Goal: Task Accomplishment & Management: Manage account settings

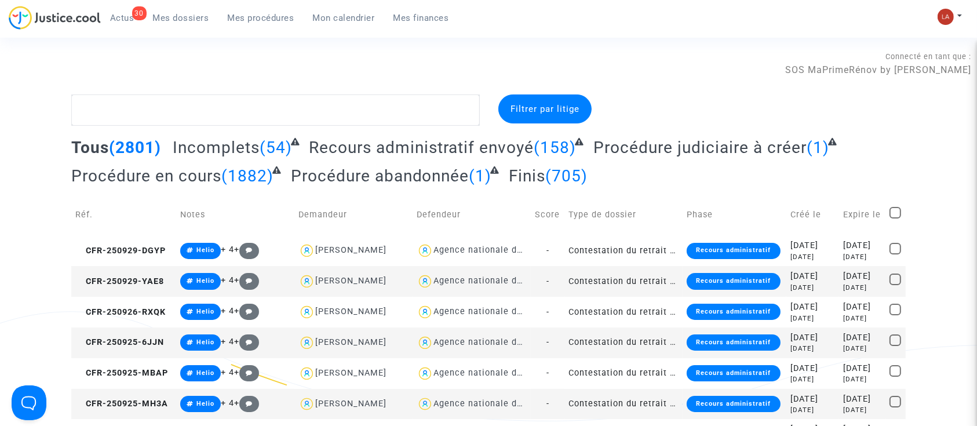
drag, startPoint x: 116, startPoint y: 16, endPoint x: 316, endPoint y: 47, distance: 202.2
click at [116, 16] on span "Actus" at bounding box center [122, 18] width 24 height 10
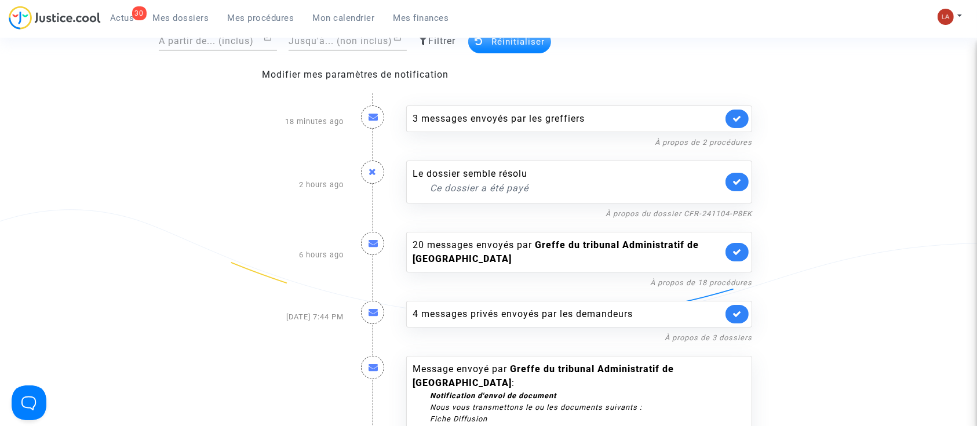
scroll to position [119, 0]
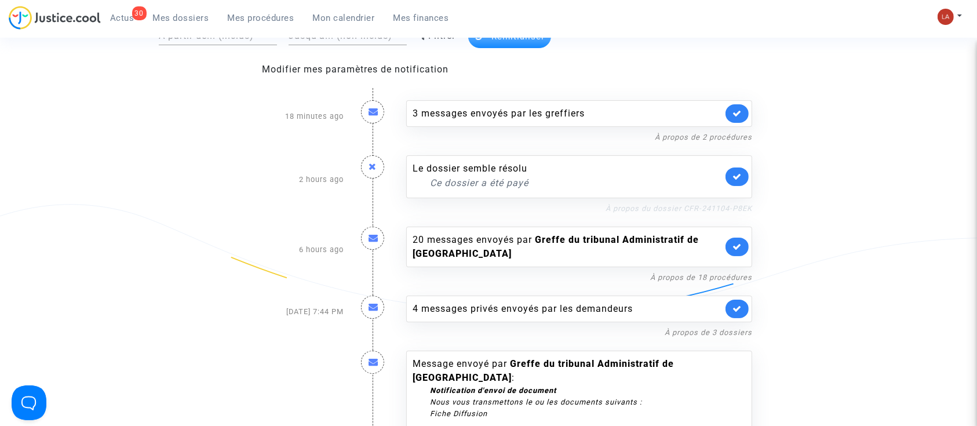
click at [725, 204] on link "À propos du dossier CFR-241104-P8EK" at bounding box center [678, 208] width 147 height 9
click at [741, 186] on div "Le dossier semble résolu Ce dossier a été payé" at bounding box center [579, 176] width 346 height 43
click at [737, 176] on icon at bounding box center [736, 176] width 9 height 9
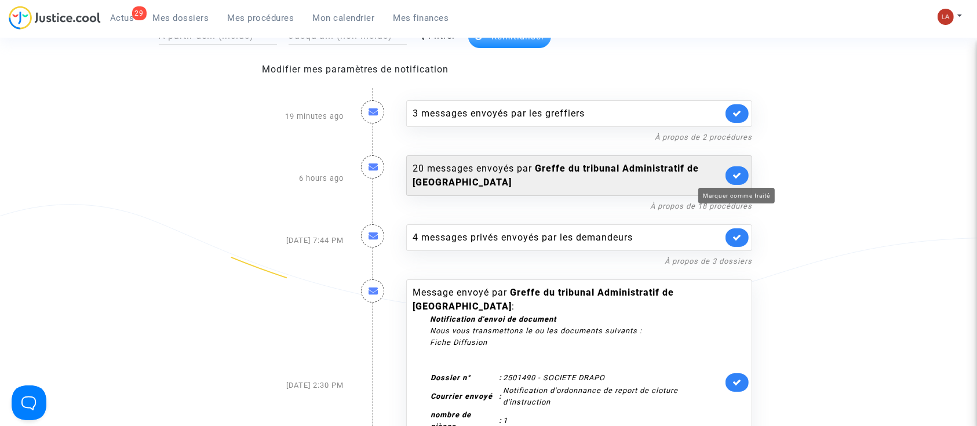
click at [732, 173] on icon at bounding box center [736, 175] width 9 height 9
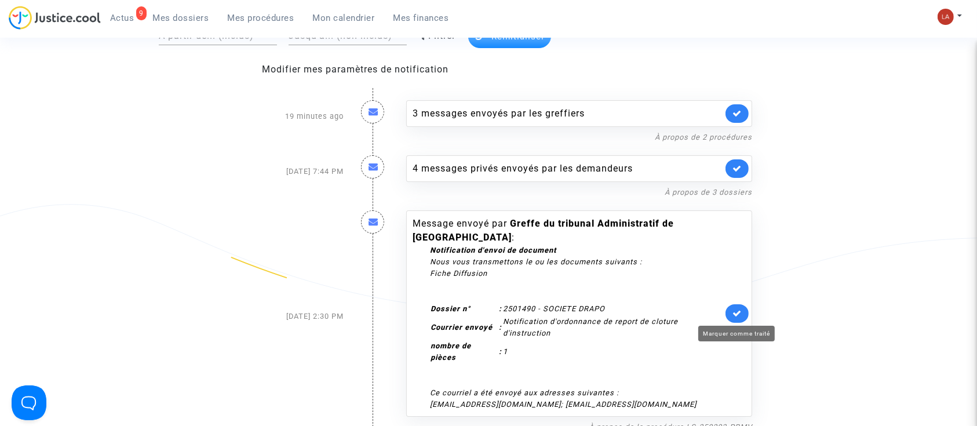
click at [732, 313] on icon at bounding box center [736, 313] width 9 height 9
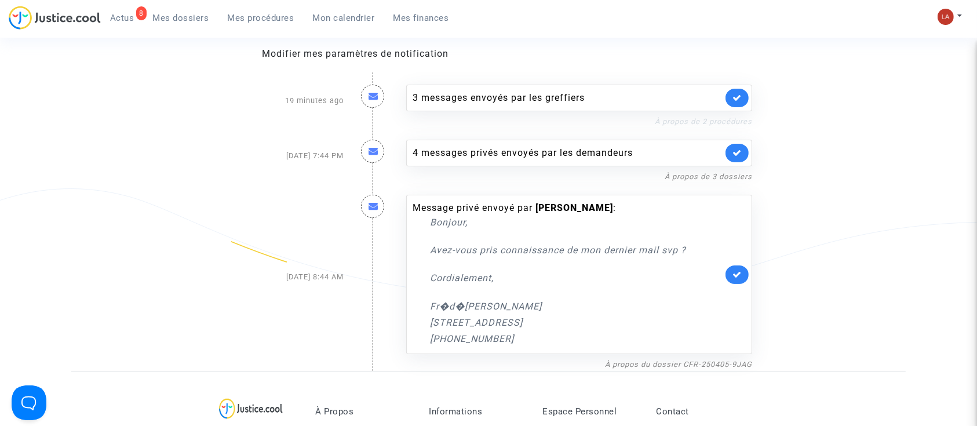
scroll to position [126, 0]
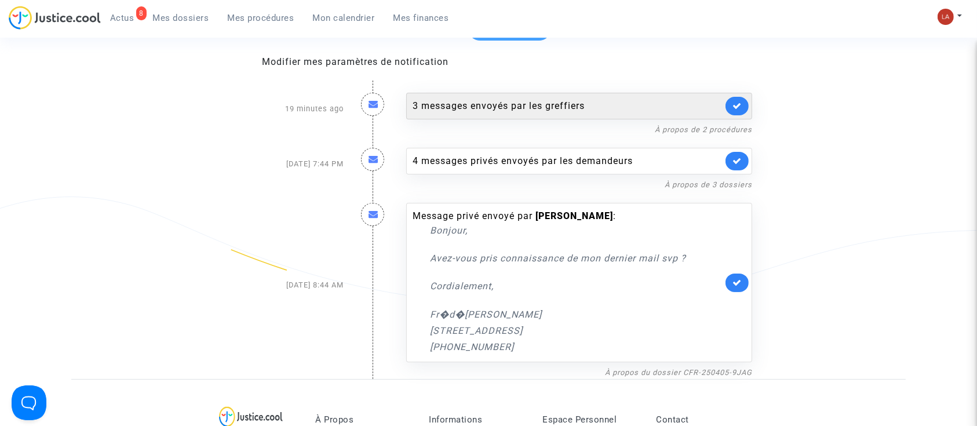
click at [737, 100] on link at bounding box center [736, 106] width 23 height 19
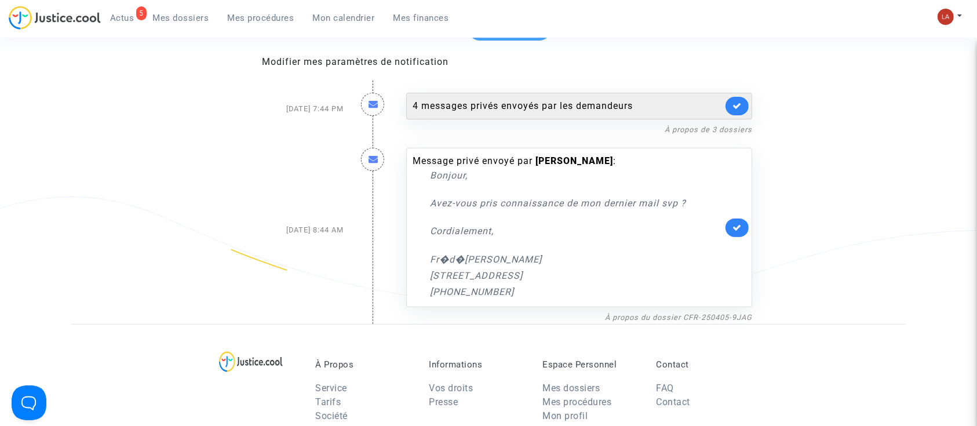
click at [633, 103] on div "4 messages privés envoyés par les demandeurs" at bounding box center [567, 106] width 310 height 14
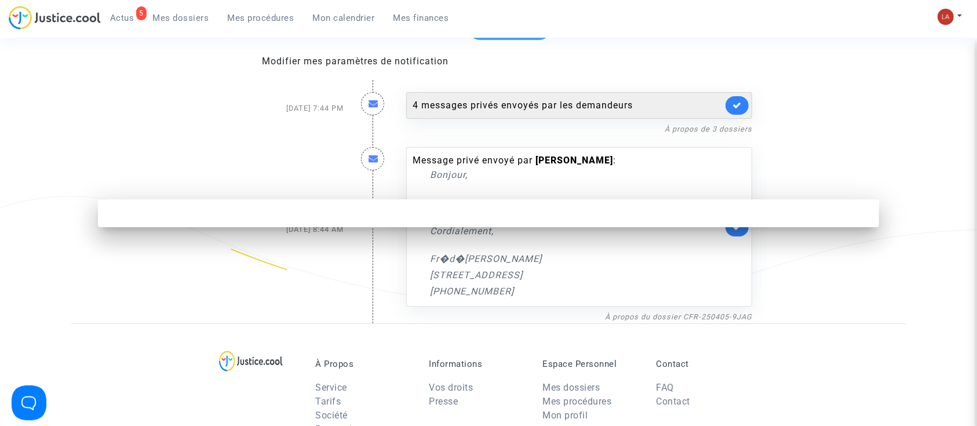
scroll to position [0, 0]
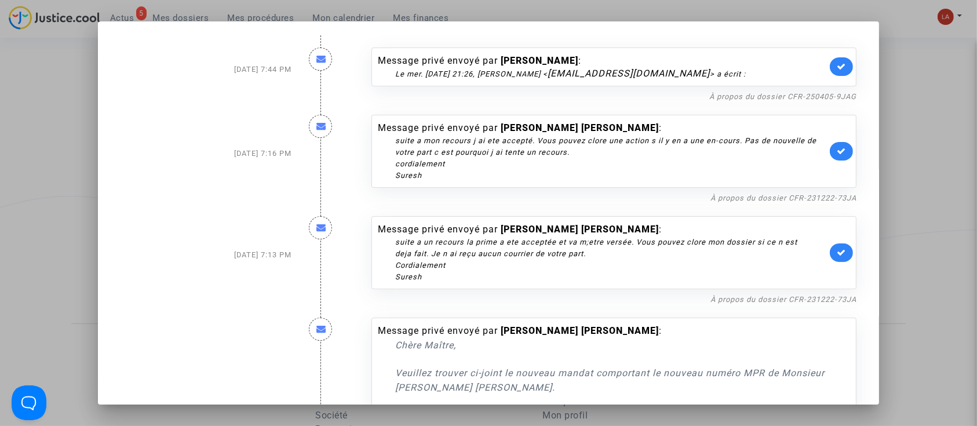
click at [830, 64] on link at bounding box center [841, 66] width 23 height 19
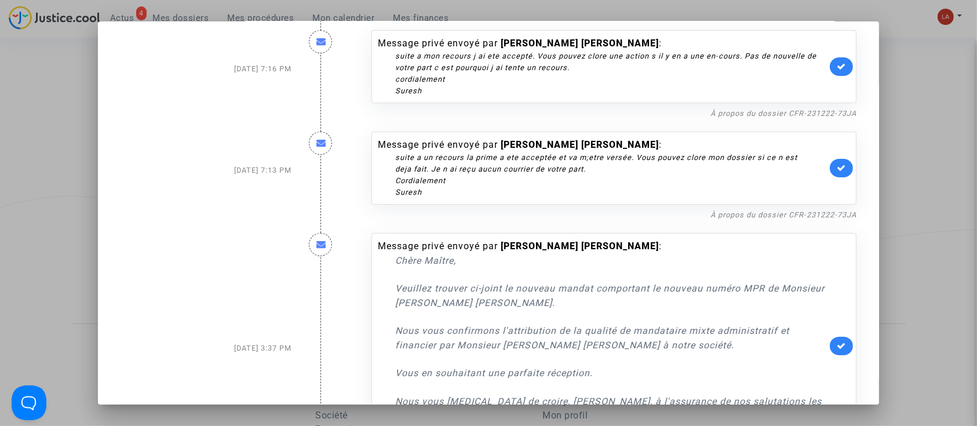
scroll to position [154, 0]
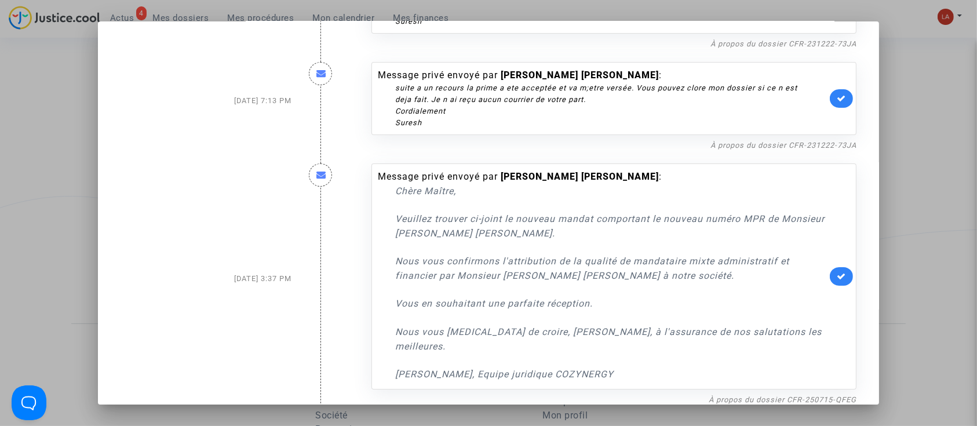
click at [897, 224] on div at bounding box center [488, 213] width 977 height 426
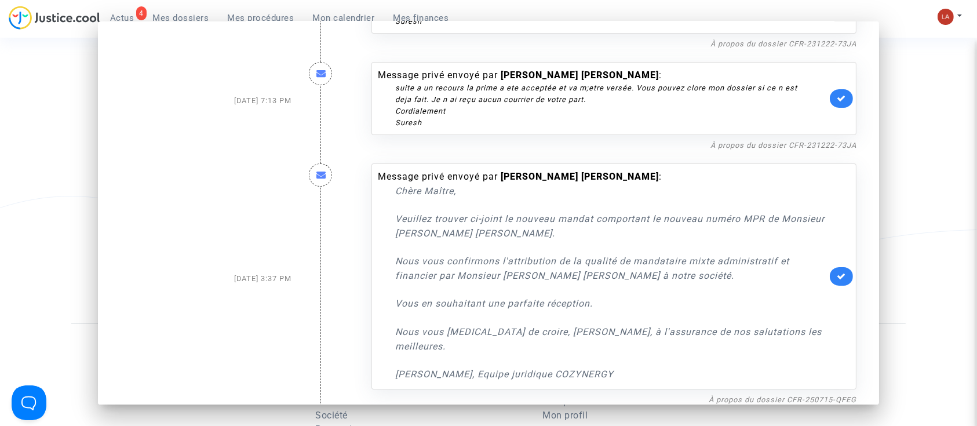
scroll to position [126, 0]
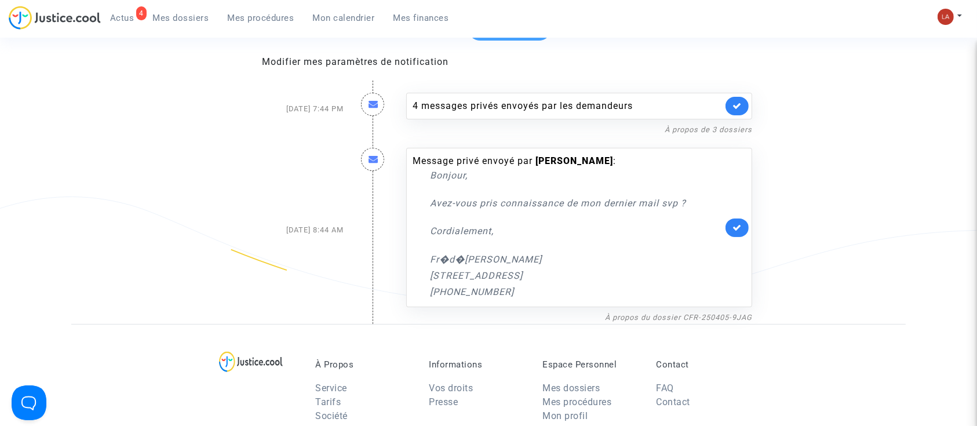
click at [209, 32] on div "4 Actus Mes dossiers Mes procédures Mon calendrier Mes finances" at bounding box center [234, 22] width 450 height 32
click at [174, 16] on span "Mes dossiers" at bounding box center [181, 18] width 56 height 10
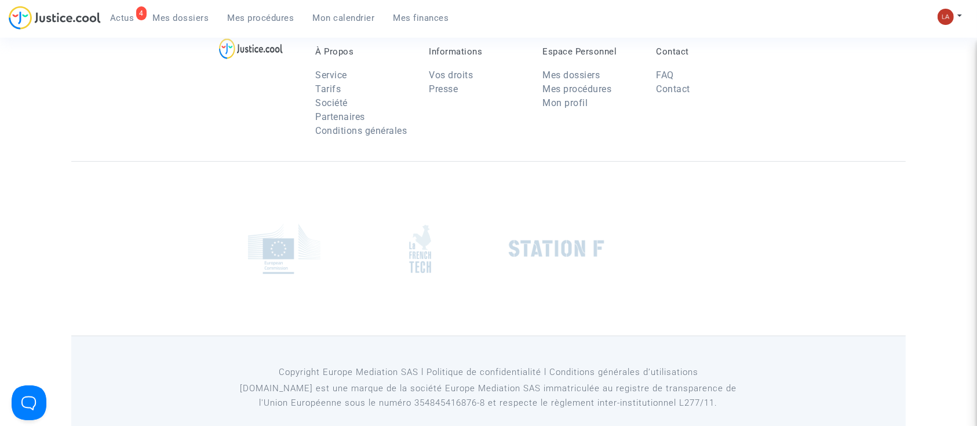
scroll to position [115, 0]
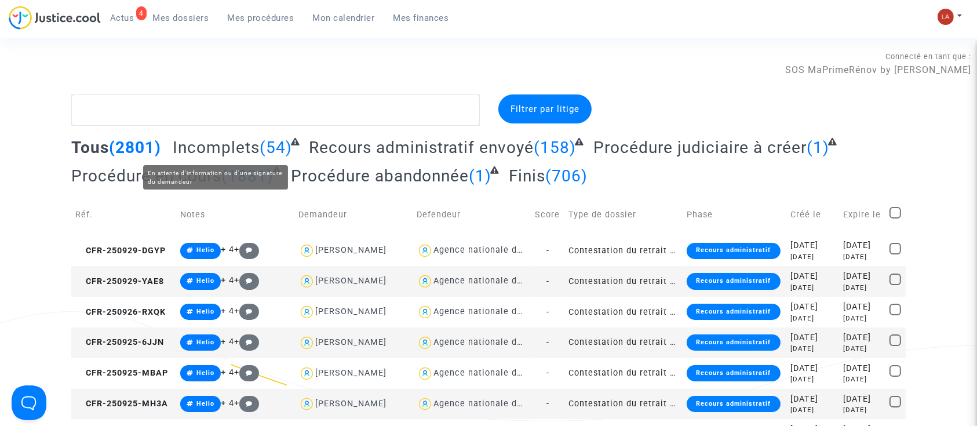
click at [222, 143] on span "Incomplets" at bounding box center [216, 147] width 87 height 19
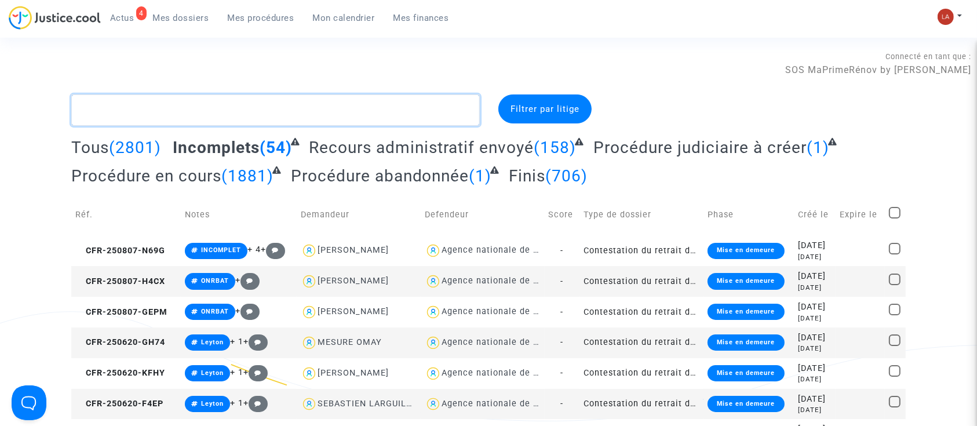
click at [193, 105] on textarea at bounding box center [275, 109] width 408 height 31
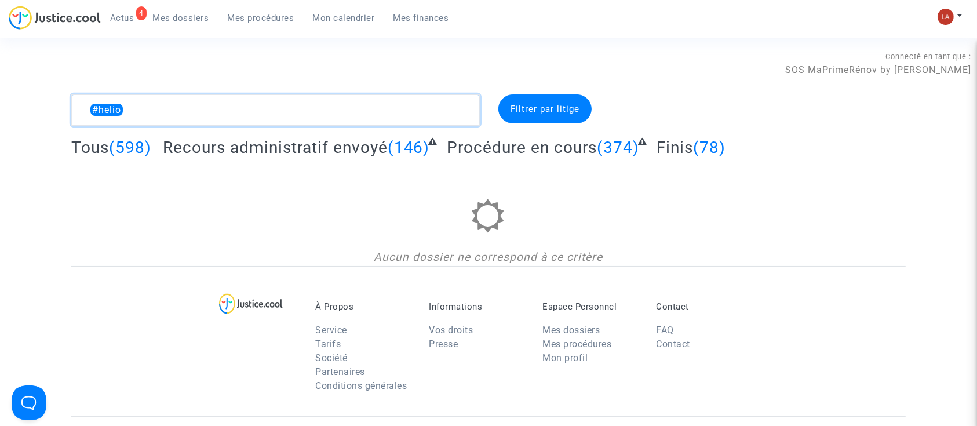
click at [193, 105] on textarea at bounding box center [275, 109] width 408 height 31
click at [79, 110] on textarea at bounding box center [275, 109] width 408 height 31
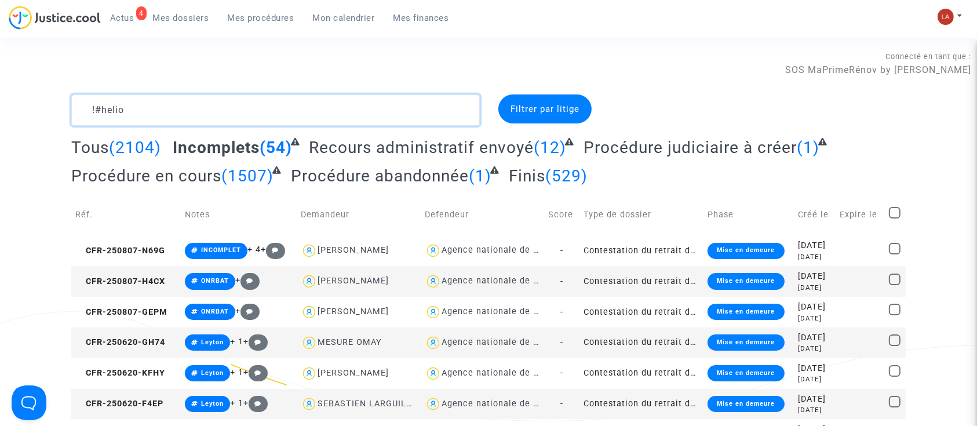
click at [193, 102] on textarea at bounding box center [275, 109] width 408 height 31
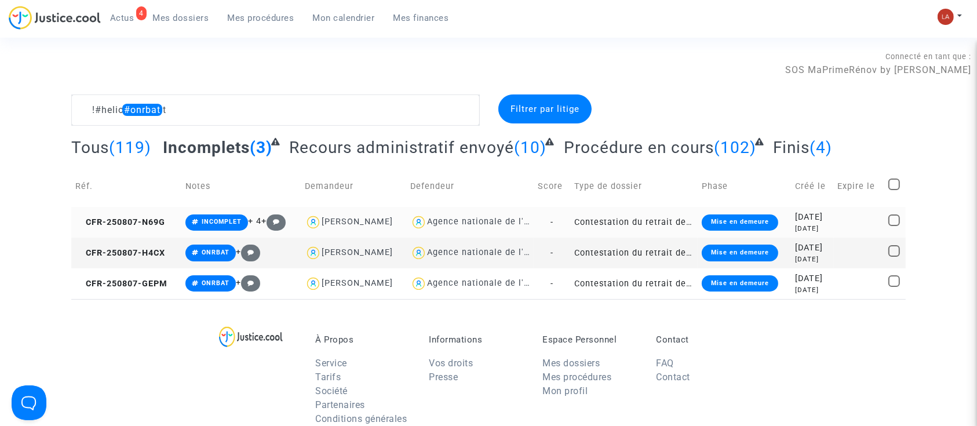
click at [130, 212] on td "CFR-250807-N69G" at bounding box center [126, 222] width 110 height 31
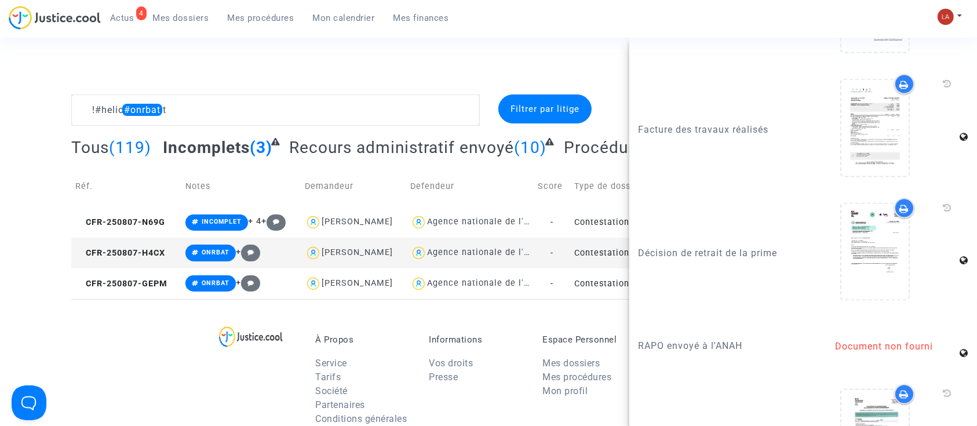
scroll to position [1946, 0]
click at [119, 260] on td "CFR-250807-H4CX" at bounding box center [126, 253] width 110 height 31
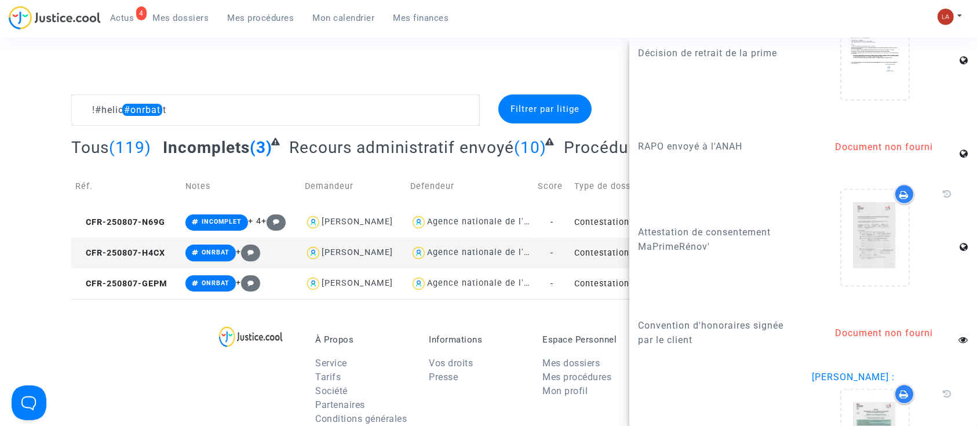
scroll to position [1846, 0]
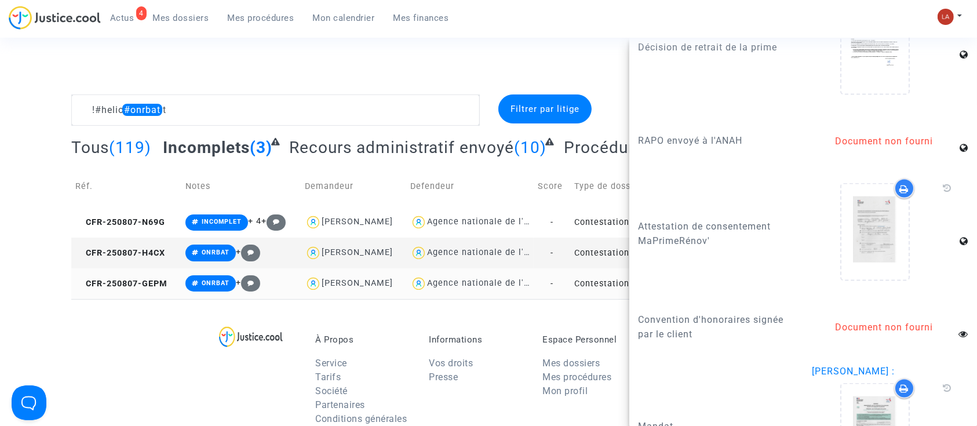
click at [138, 290] on td "CFR-250807-GEPM" at bounding box center [126, 283] width 110 height 31
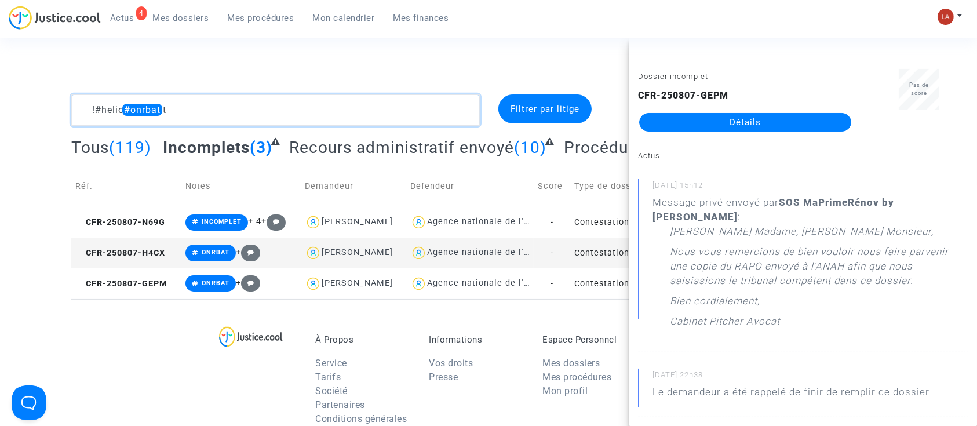
click at [130, 108] on textarea at bounding box center [275, 109] width 408 height 31
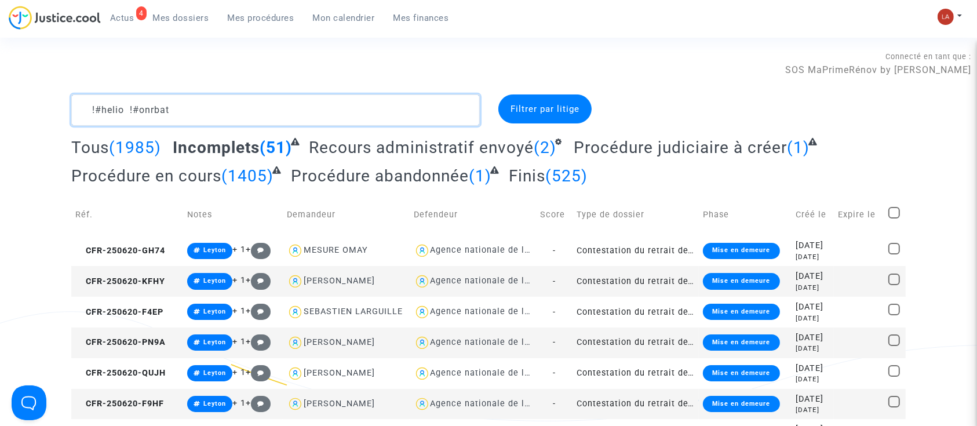
click at [202, 118] on textarea at bounding box center [275, 109] width 408 height 31
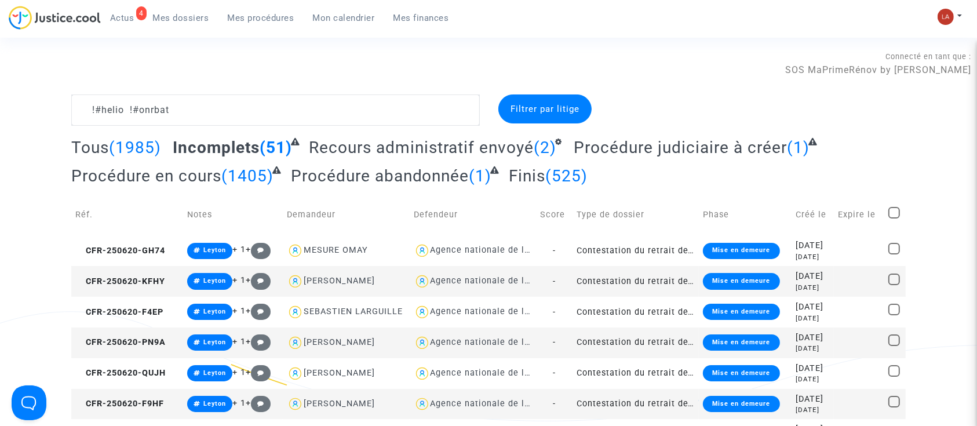
click at [200, 92] on div "Connecté en tant que : SOS MaPrimeRénov by Pitcher Avocat" at bounding box center [485, 81] width 971 height 28
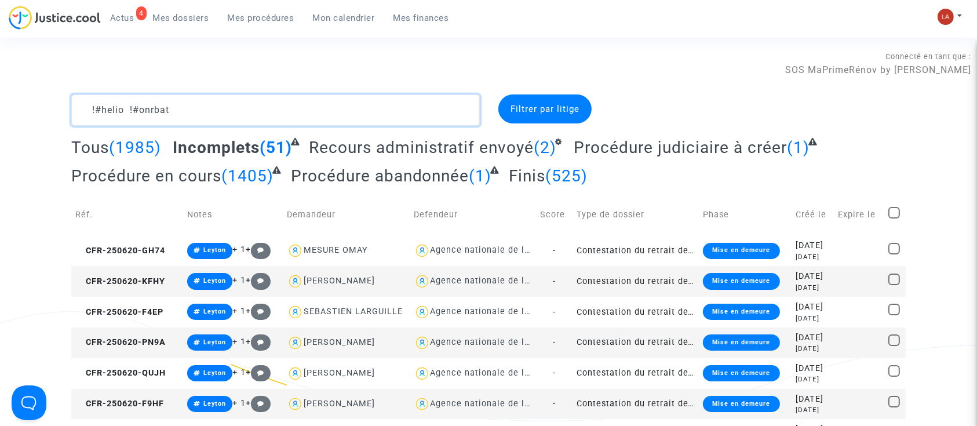
click at [210, 105] on textarea at bounding box center [275, 109] width 408 height 31
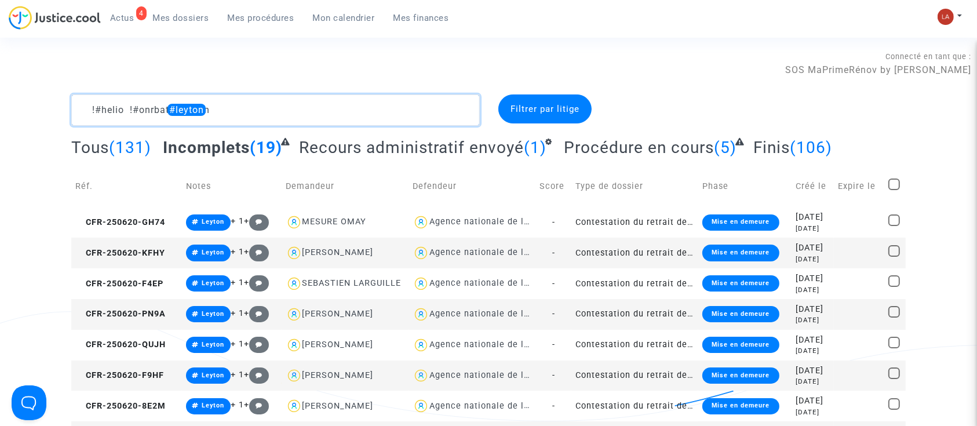
click at [175, 112] on textarea at bounding box center [275, 109] width 408 height 31
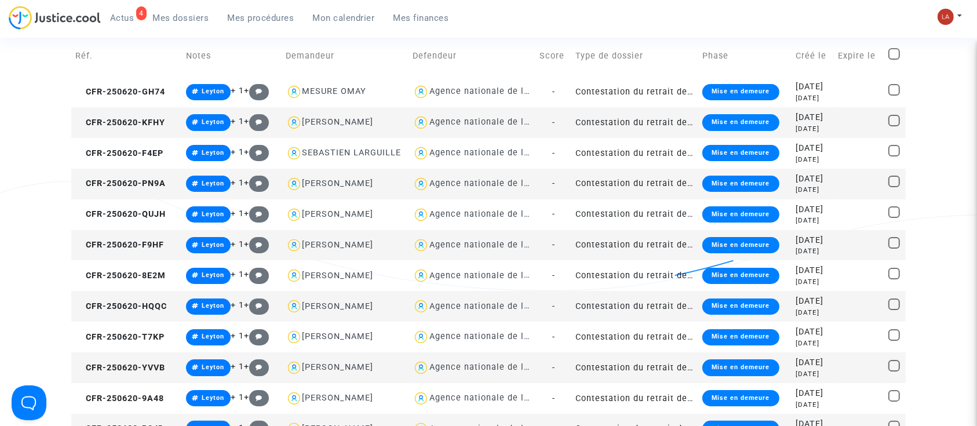
scroll to position [115, 0]
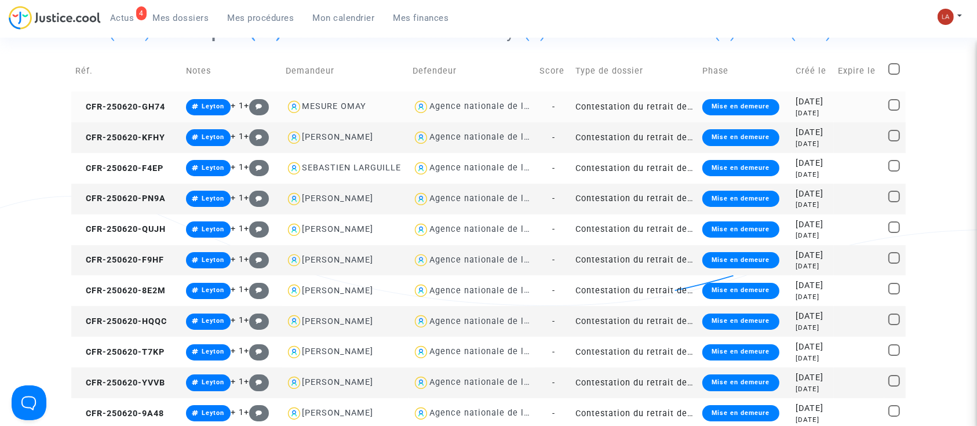
click at [132, 117] on td "CFR-250620-GH74" at bounding box center [126, 107] width 111 height 31
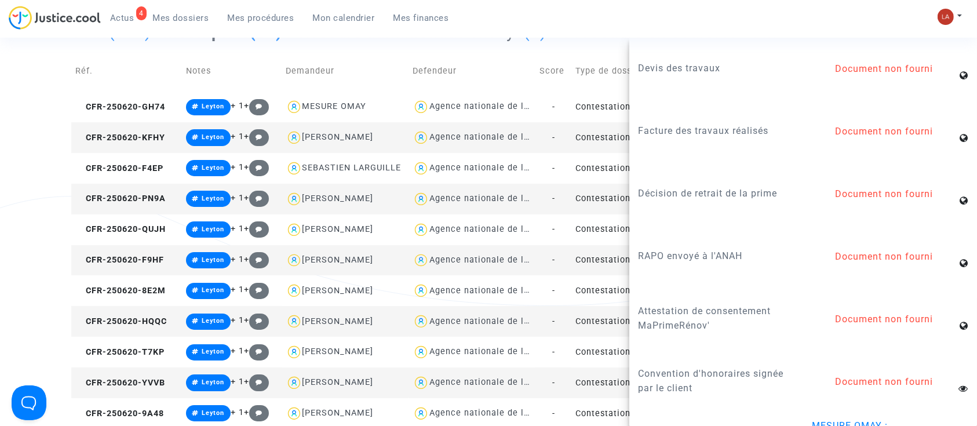
scroll to position [1442, 0]
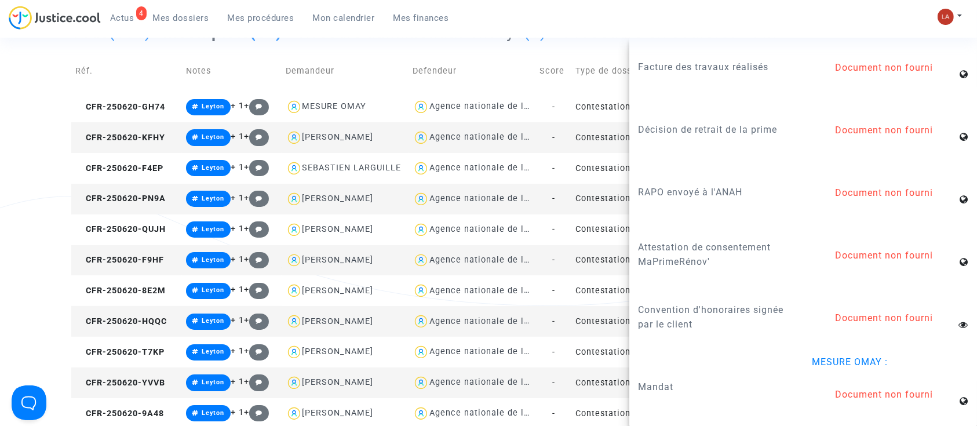
click at [150, 127] on td "CFR-250620-KFHY" at bounding box center [126, 137] width 111 height 31
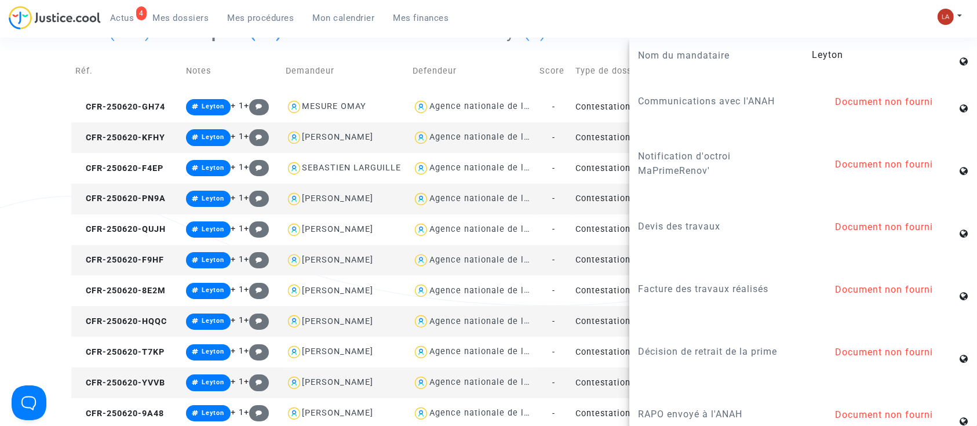
scroll to position [1201, 0]
click at [158, 171] on span "CFR-250620-F4EP" at bounding box center [119, 168] width 88 height 10
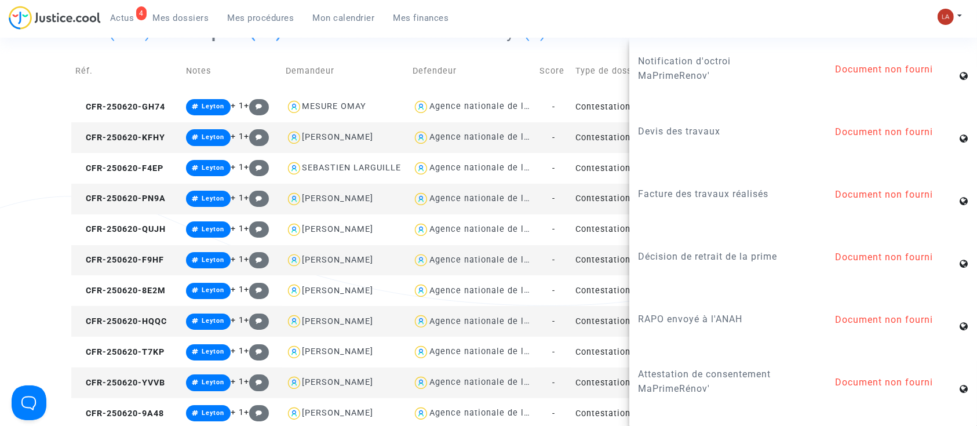
scroll to position [1298, 0]
click at [149, 193] on span "CFR-250620-PN9A" at bounding box center [120, 198] width 90 height 10
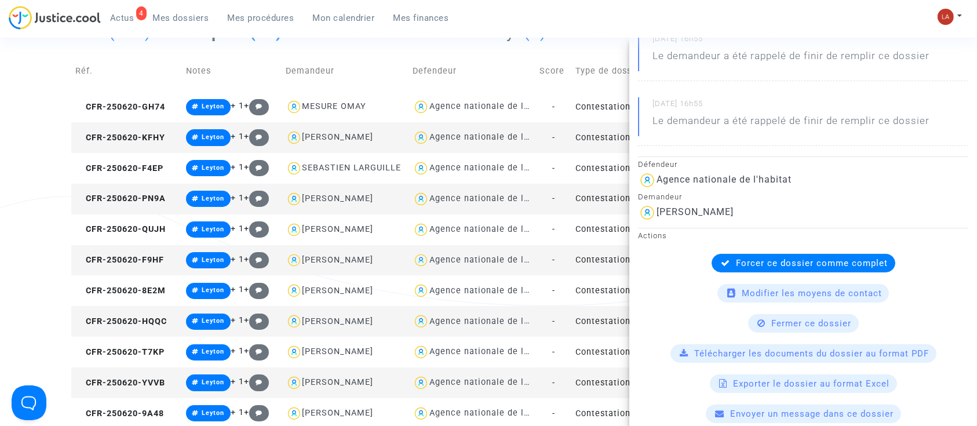
scroll to position [0, 0]
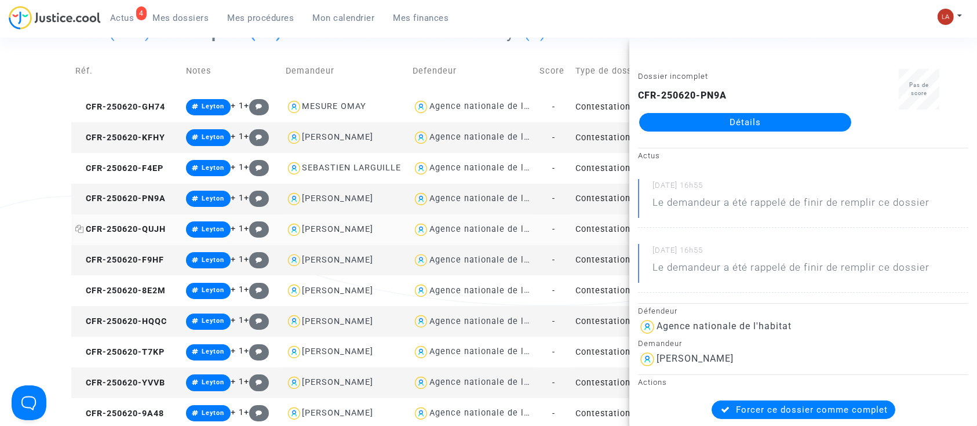
click at [115, 228] on span "CFR-250620-QUJH" at bounding box center [120, 229] width 90 height 10
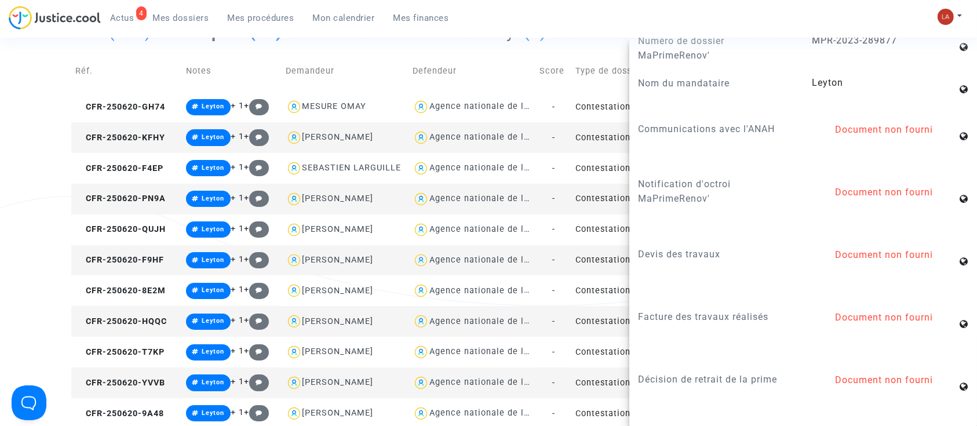
scroll to position [1449, 0]
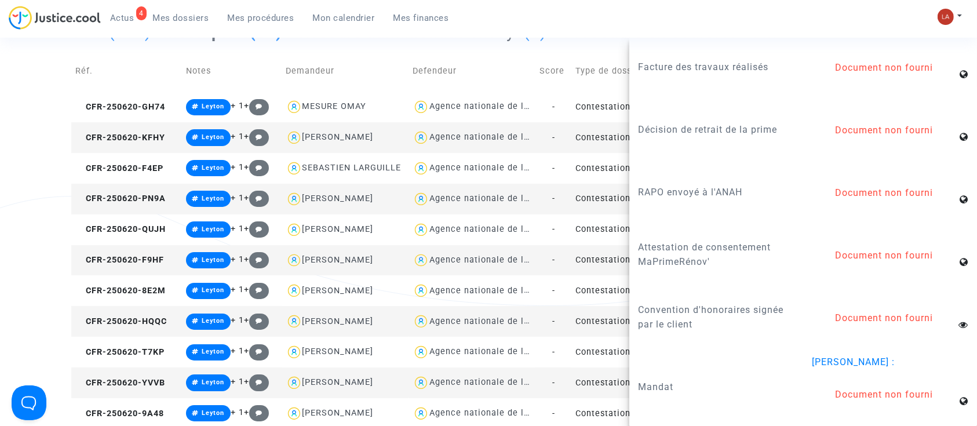
click at [149, 266] on td "CFR-250620-F9HF" at bounding box center [126, 260] width 111 height 31
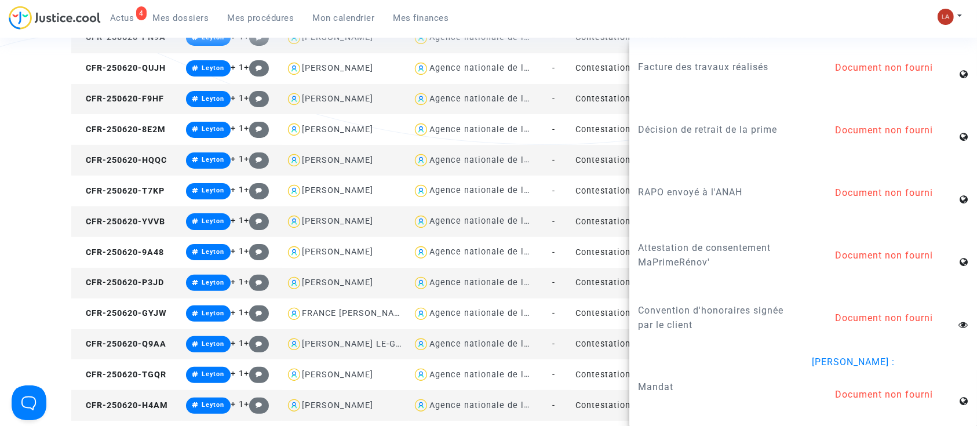
scroll to position [279, 0]
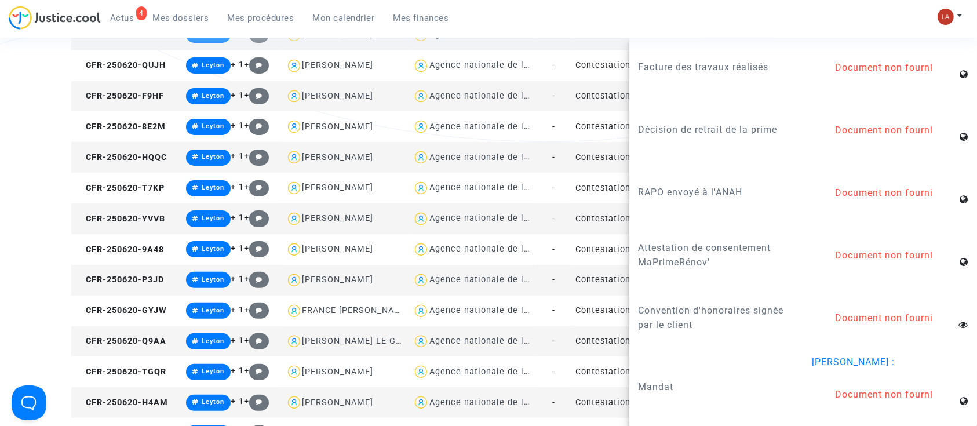
click at [119, 290] on td "CFR-250620-P3JD" at bounding box center [126, 280] width 111 height 31
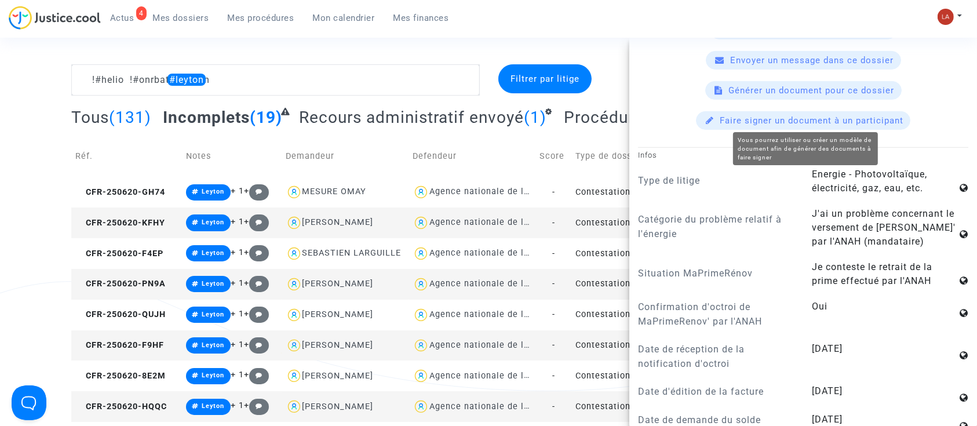
scroll to position [0, 0]
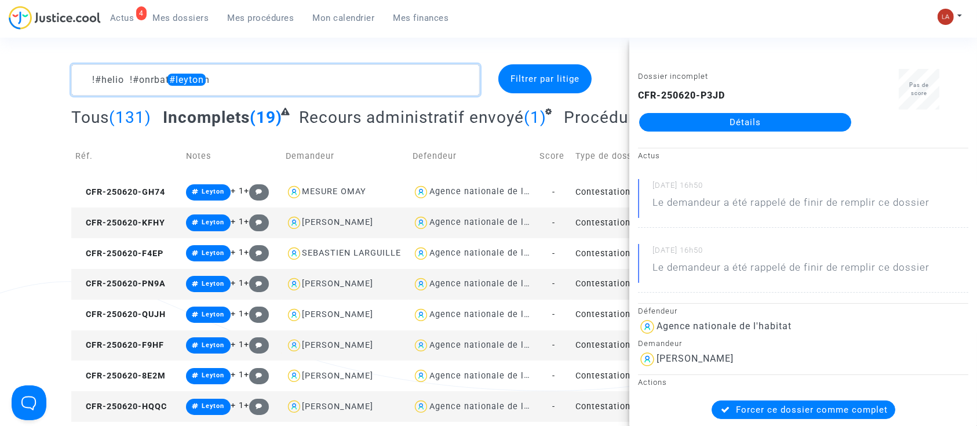
click at [173, 82] on textarea at bounding box center [275, 79] width 408 height 31
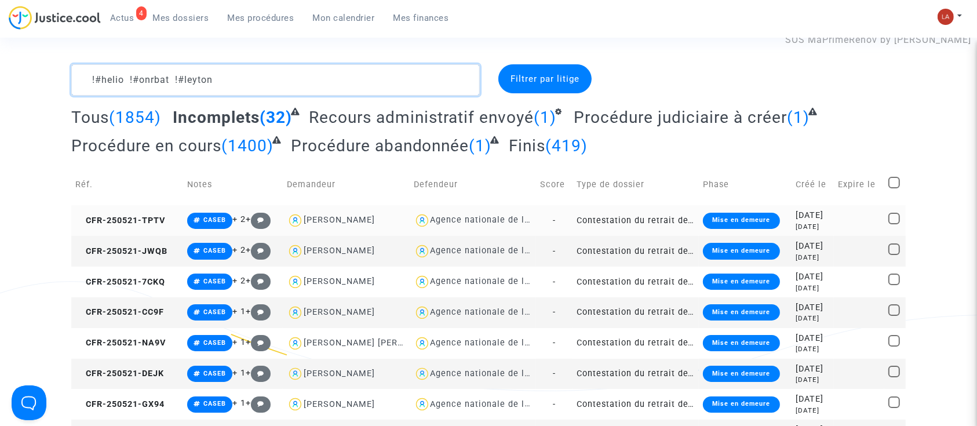
type textarea "!#helio !#onrbat !#leyton"
click at [127, 209] on td "CFR-250521-TPTV" at bounding box center [127, 220] width 112 height 31
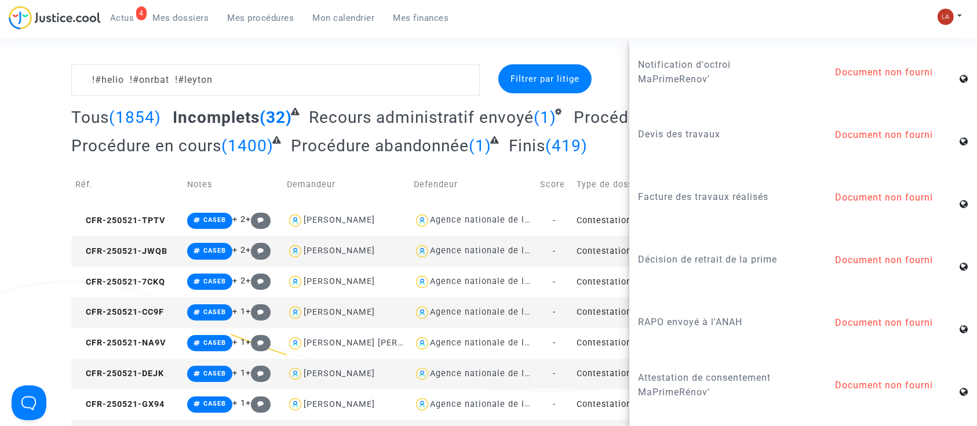
scroll to position [1240, 0]
click at [139, 249] on span "CFR-250521-JWQB" at bounding box center [121, 251] width 92 height 10
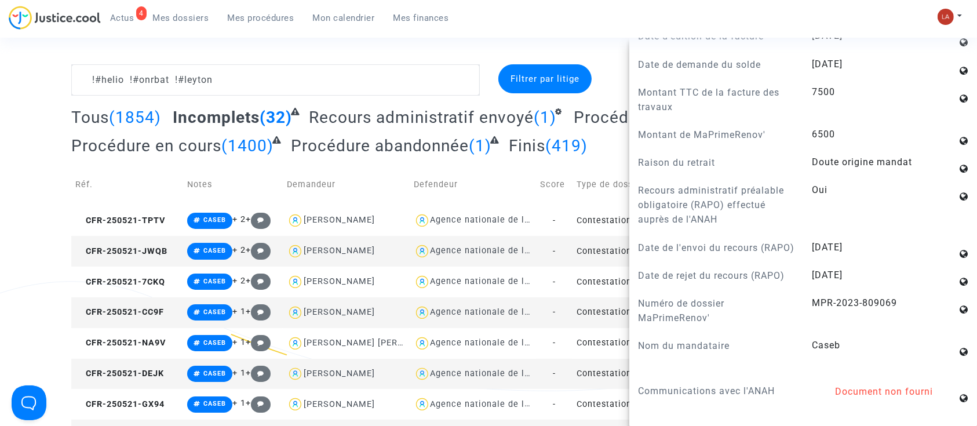
scroll to position [1238, 0]
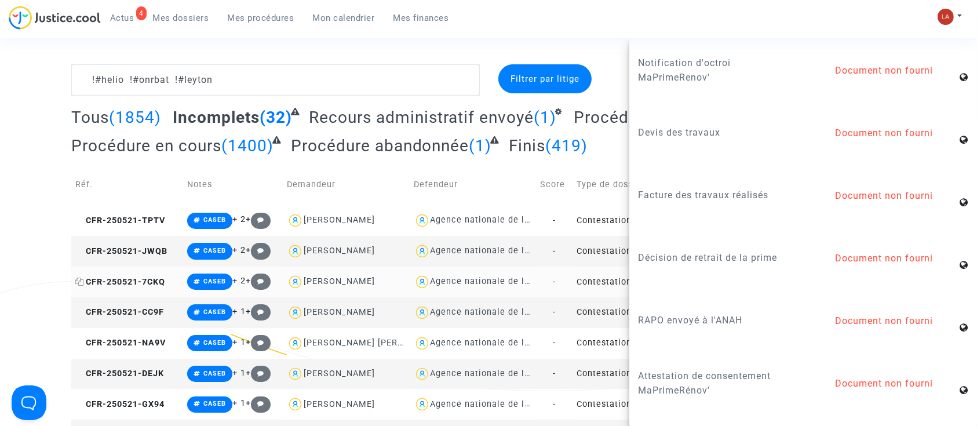
click at [144, 280] on span "CFR-250521-7CKQ" at bounding box center [120, 282] width 90 height 10
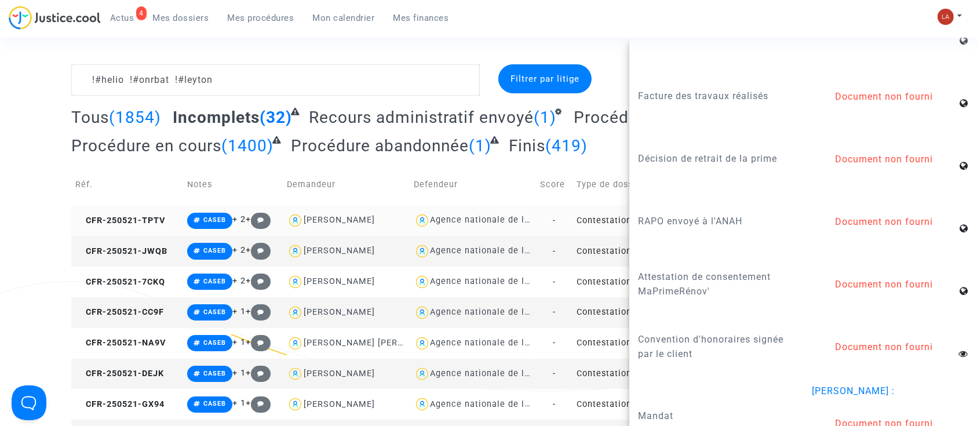
scroll to position [1339, 0]
click at [143, 320] on td "CFR-250521-CC9F" at bounding box center [127, 312] width 112 height 31
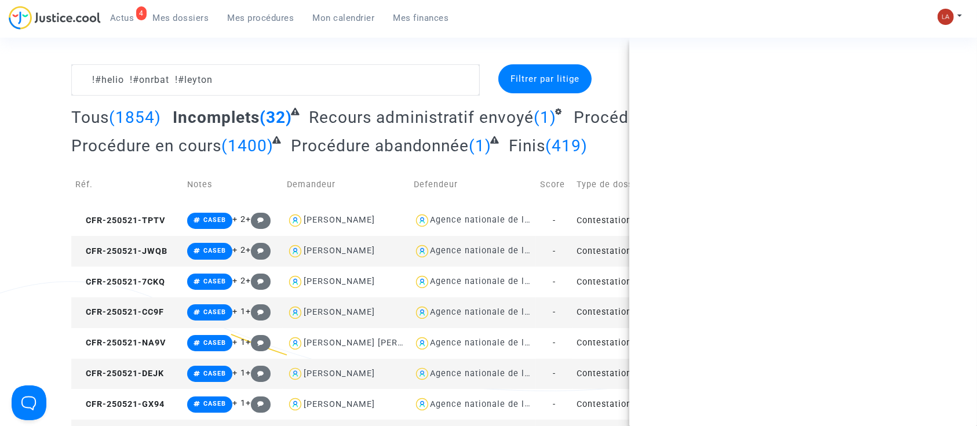
scroll to position [0, 0]
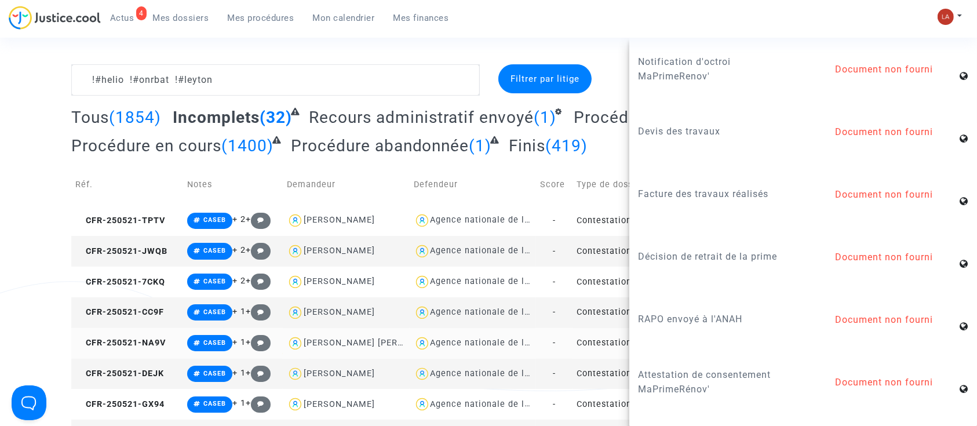
click at [144, 331] on td "CFR-250521-NA9V" at bounding box center [127, 343] width 112 height 31
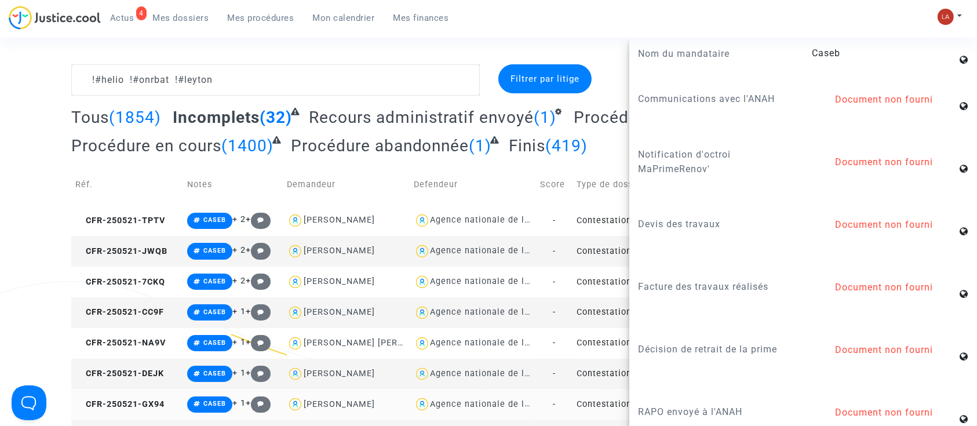
click at [144, 408] on td "CFR-250521-GX94" at bounding box center [127, 404] width 112 height 31
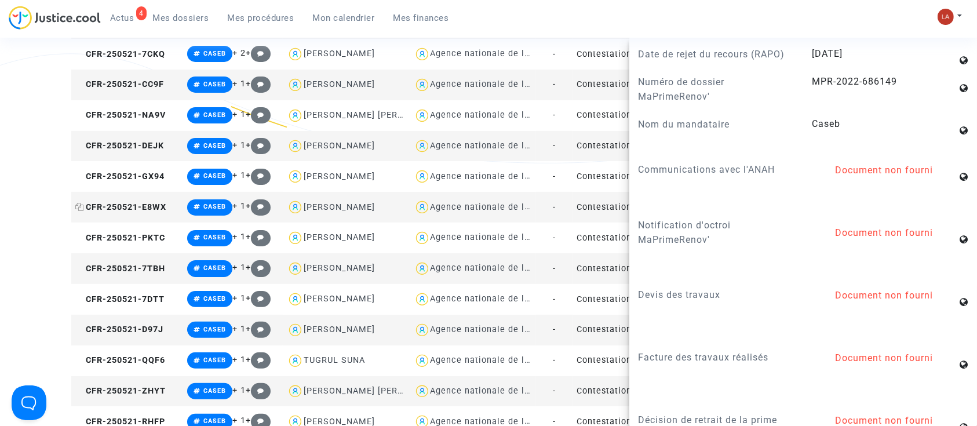
click at [145, 204] on span "CFR-250521-E8WX" at bounding box center [120, 207] width 91 height 10
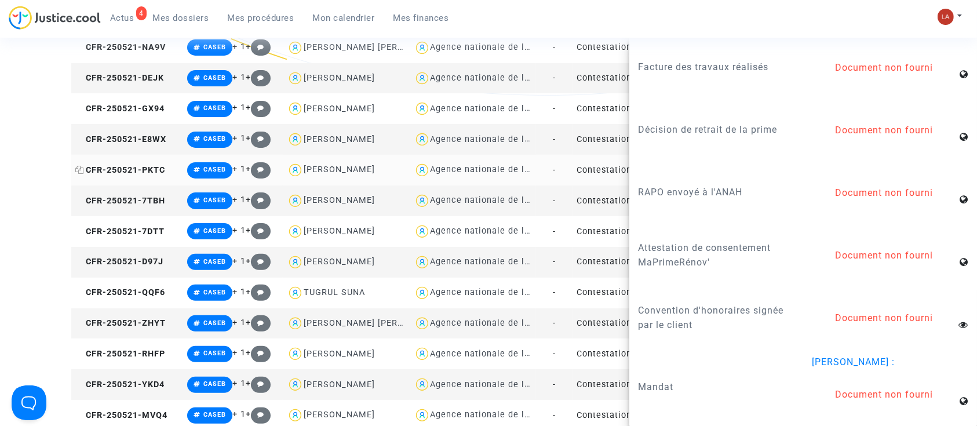
click at [145, 168] on span "CFR-250521-PKTC" at bounding box center [120, 170] width 90 height 10
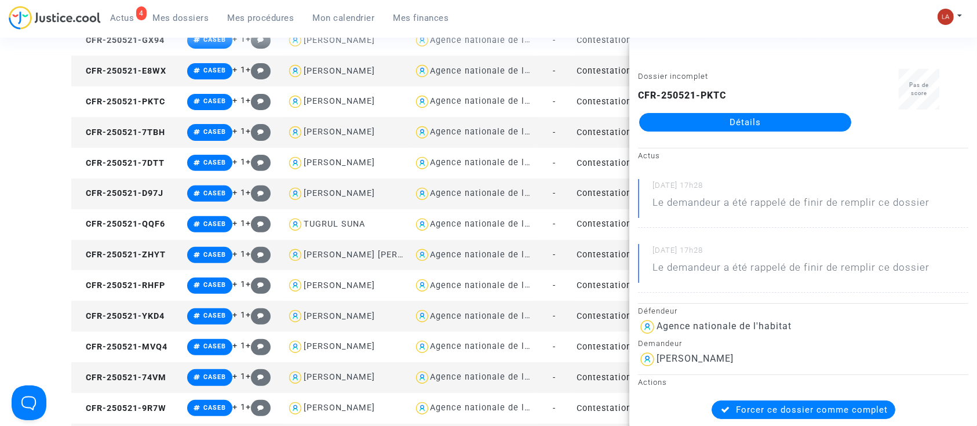
click at [145, 140] on td "CFR-250521-7TBH" at bounding box center [127, 132] width 112 height 31
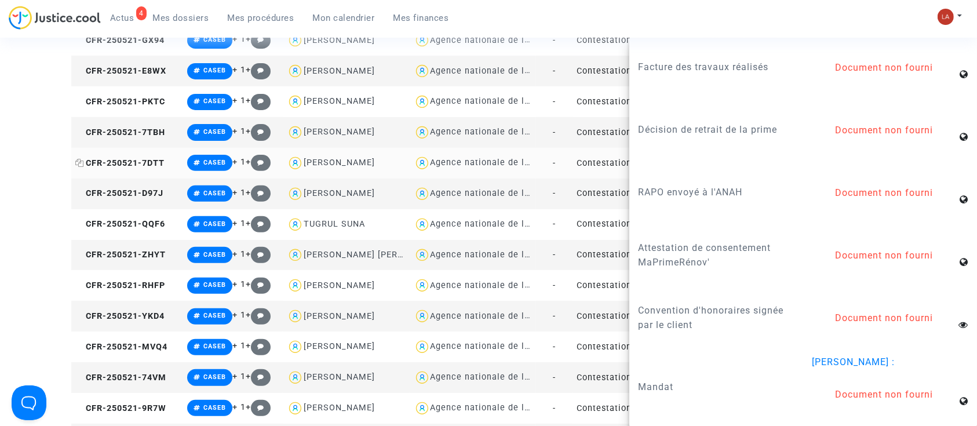
click at [150, 162] on span "CFR-250521-7DTT" at bounding box center [119, 163] width 89 height 10
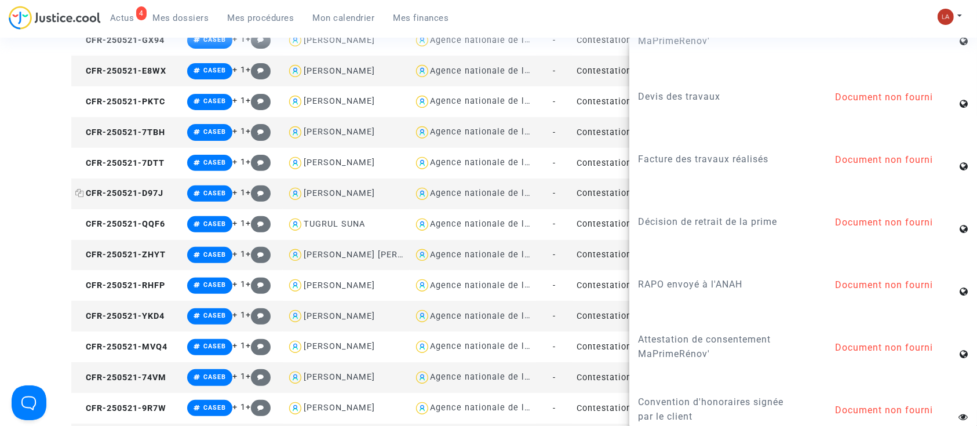
click at [160, 196] on span "CFR-250521-D97J" at bounding box center [119, 193] width 88 height 10
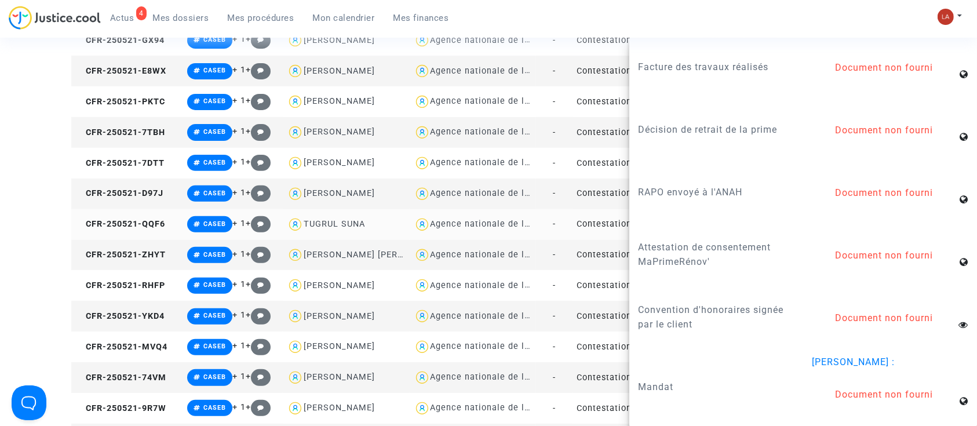
click at [146, 212] on td "CFR-250521-QQF6" at bounding box center [127, 224] width 112 height 31
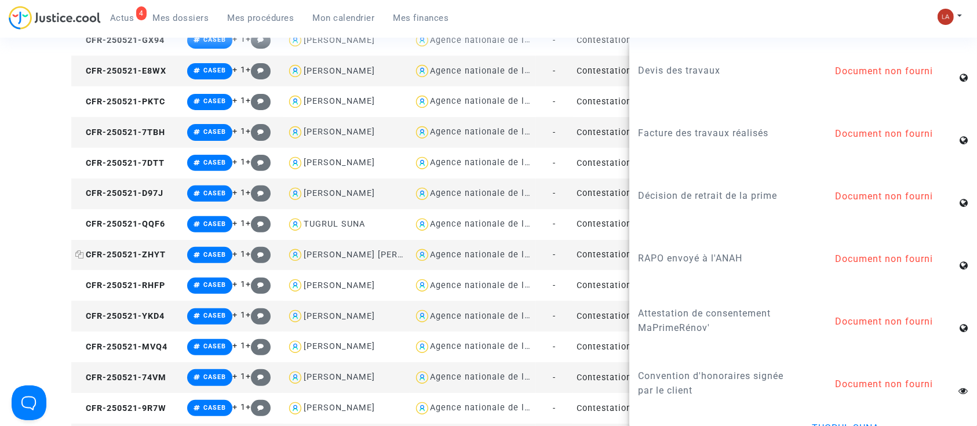
click at [144, 257] on span "CFR-250521-ZHYT" at bounding box center [120, 255] width 90 height 10
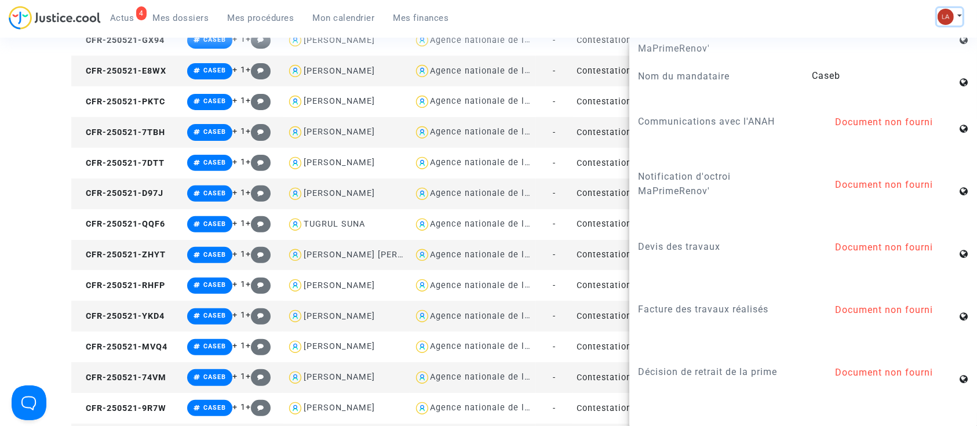
click at [940, 10] on img at bounding box center [945, 17] width 16 height 16
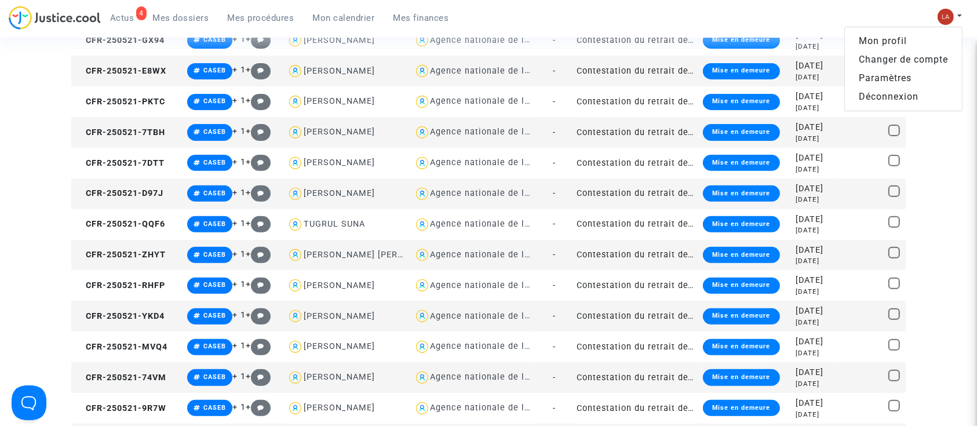
click at [885, 59] on link "Changer de compte" at bounding box center [903, 59] width 117 height 19
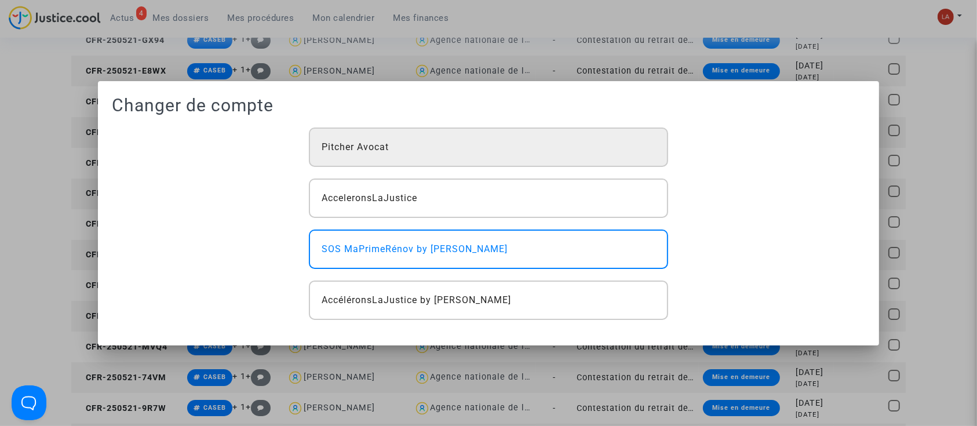
click at [415, 148] on div "Pitcher Avocat" at bounding box center [488, 146] width 359 height 39
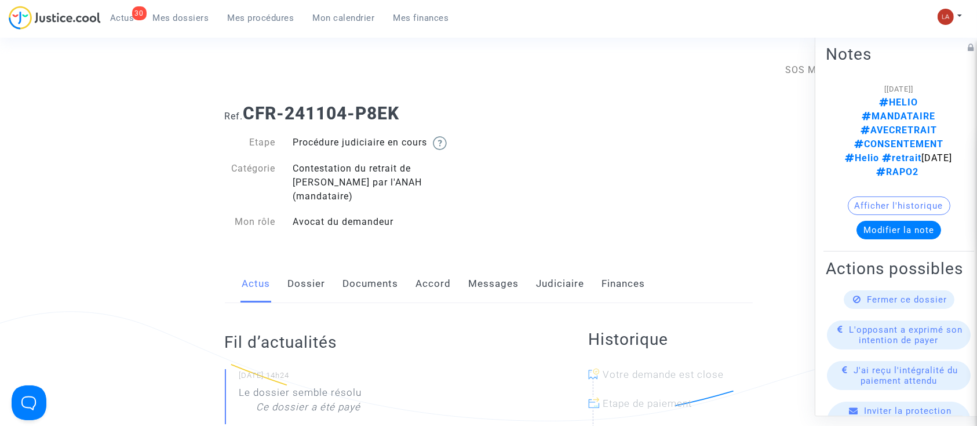
click at [922, 294] on span "Fermer ce dossier" at bounding box center [907, 299] width 80 height 10
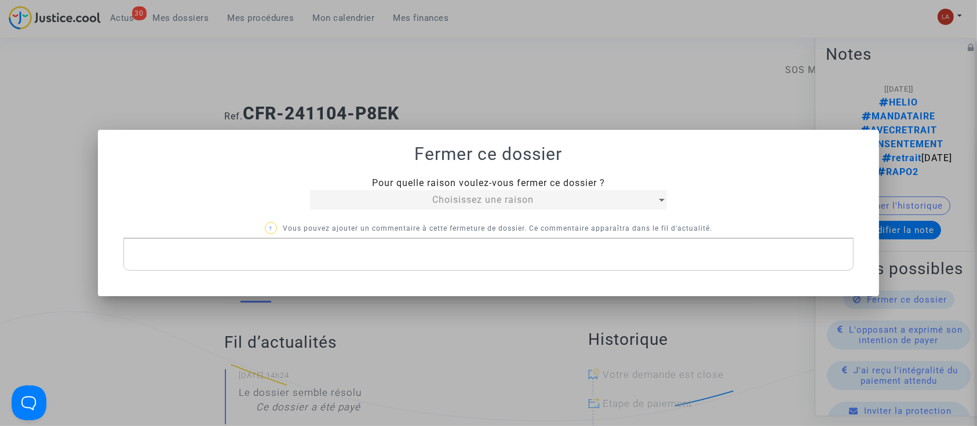
click at [463, 195] on span "Choisissez une raison" at bounding box center [482, 199] width 101 height 11
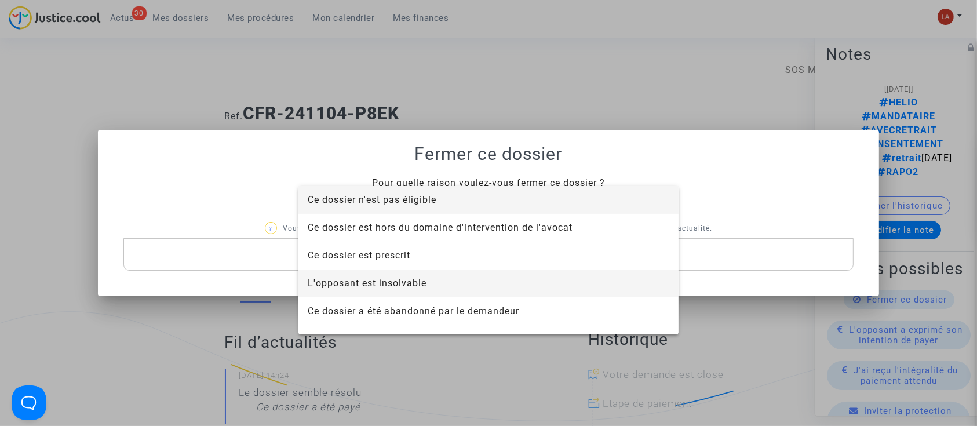
scroll to position [56, 0]
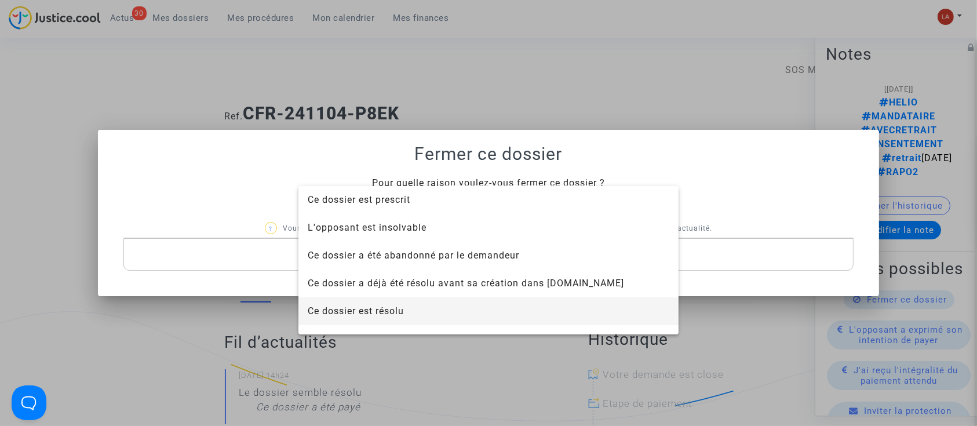
click at [362, 315] on span "Ce dossier est résolu" at bounding box center [356, 310] width 96 height 11
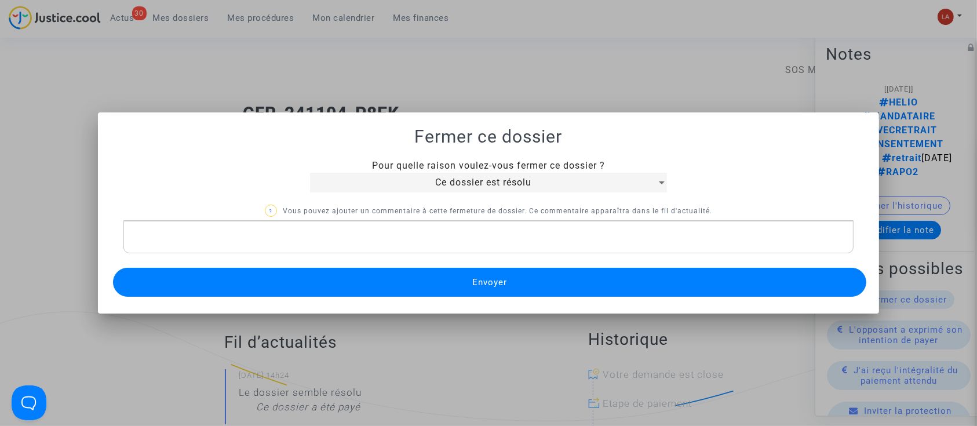
click at [350, 284] on button "Envoyer" at bounding box center [490, 282] width 754 height 29
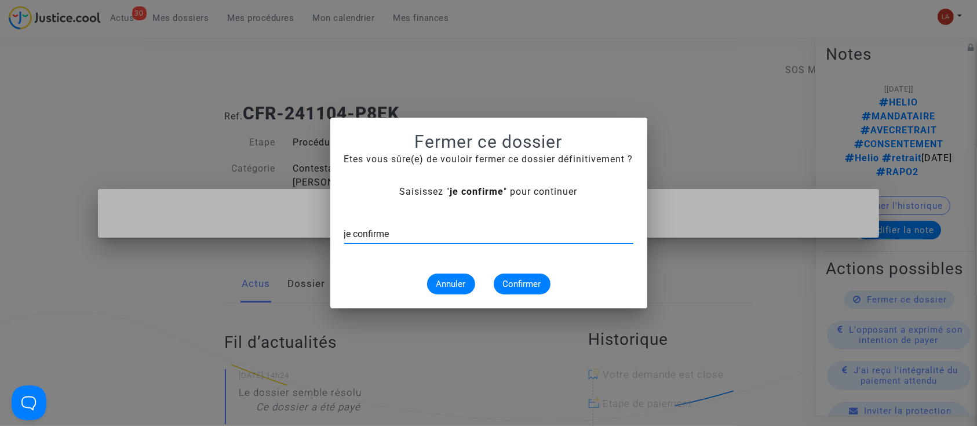
type input "je confirme"
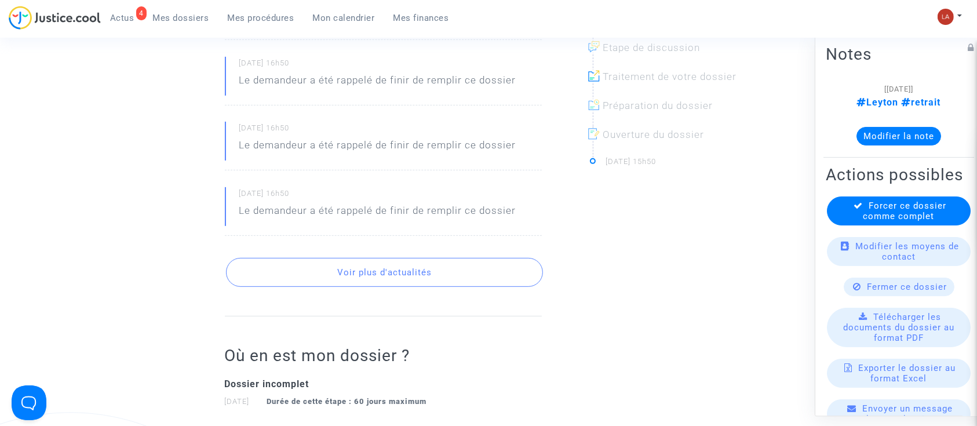
click at [312, 262] on button "Voir plus d'actualités" at bounding box center [384, 272] width 317 height 29
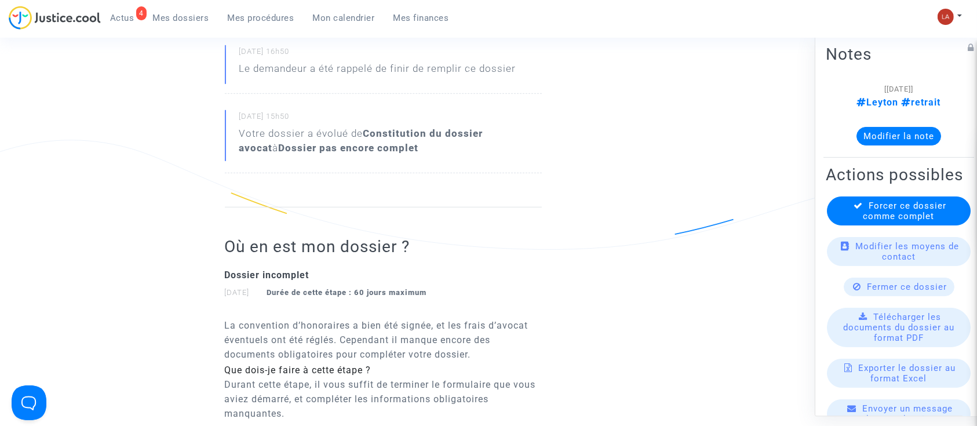
scroll to position [714, 0]
